Goal: Use online tool/utility: Utilize a website feature to perform a specific function

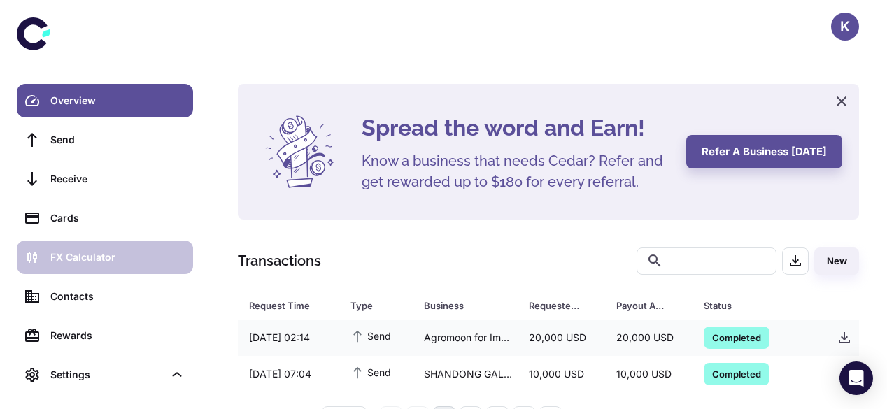
click at [80, 255] on div "FX Calculator" at bounding box center [117, 257] width 134 height 15
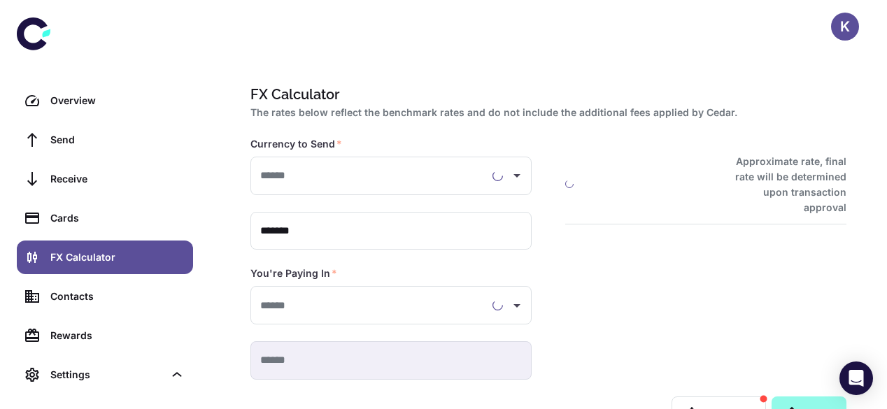
type input "**********"
